Goal: Contribute content

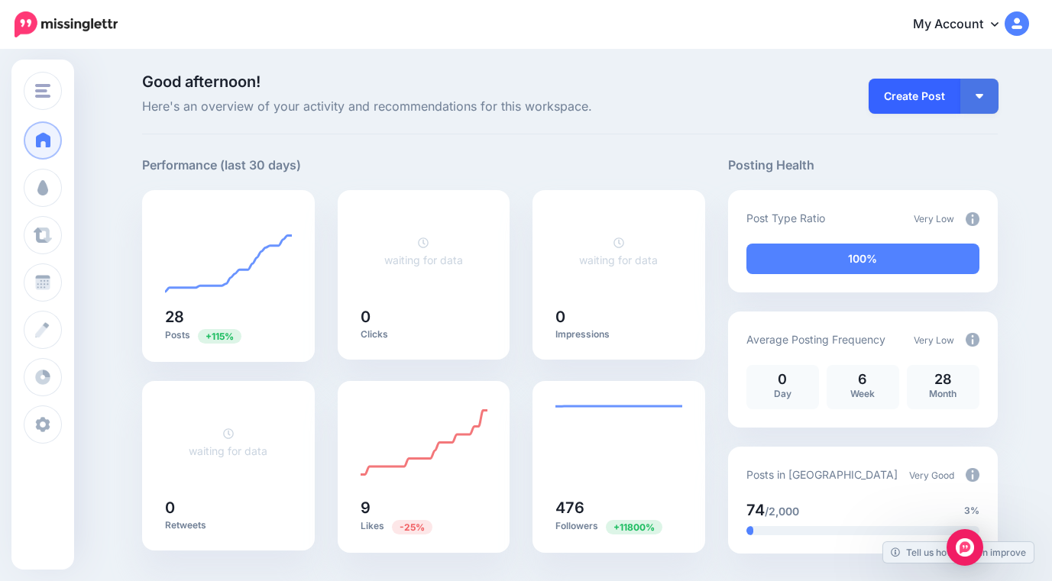
click at [913, 102] on link "Create Post" at bounding box center [914, 96] width 92 height 35
